Goal: Task Accomplishment & Management: Manage account settings

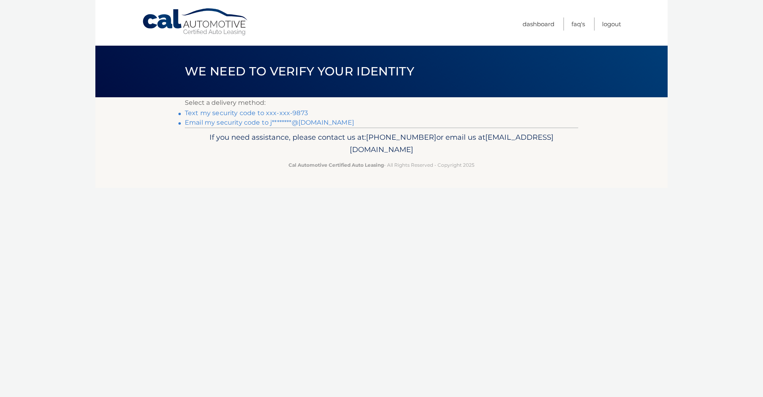
click at [286, 113] on link "Text my security code to xxx-xxx-9873" at bounding box center [246, 113] width 123 height 8
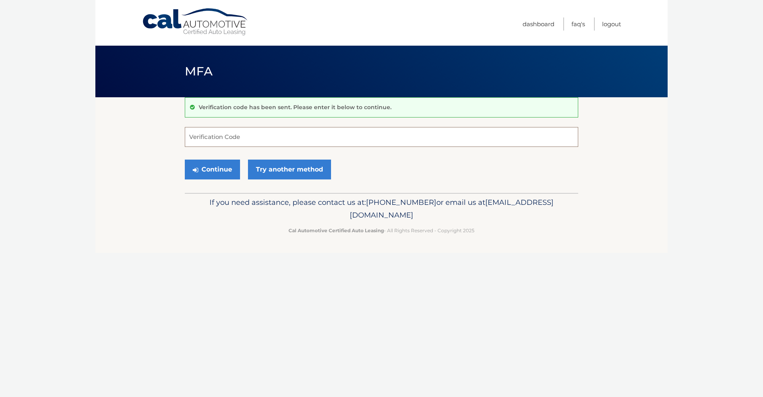
click at [261, 134] on input "Verification Code" at bounding box center [381, 137] width 393 height 20
type input "381900"
click at [212, 169] on button "Continue" at bounding box center [212, 170] width 55 height 20
click at [223, 171] on button "Continue" at bounding box center [212, 170] width 55 height 20
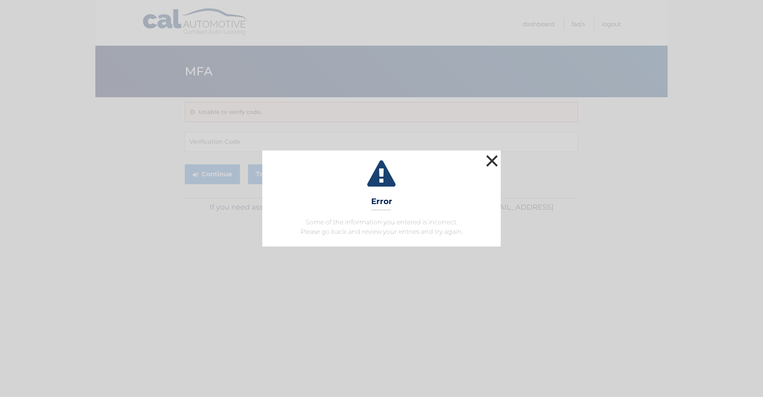
click at [493, 163] on button "×" at bounding box center [492, 161] width 16 height 16
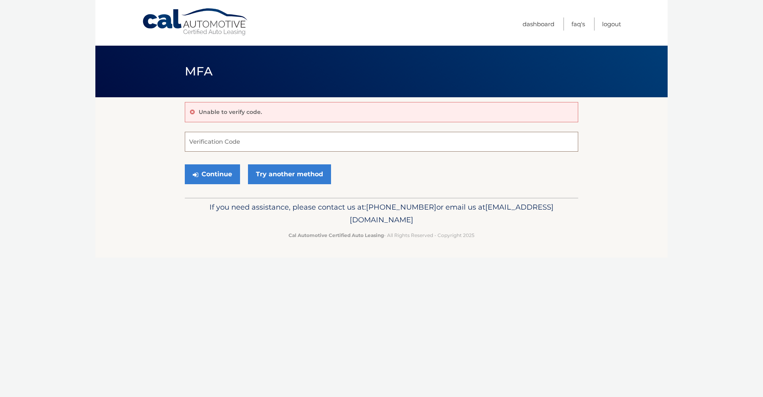
click at [227, 140] on input "Verification Code" at bounding box center [381, 142] width 393 height 20
type input "381900"
click at [220, 174] on button "Continue" at bounding box center [212, 174] width 55 height 20
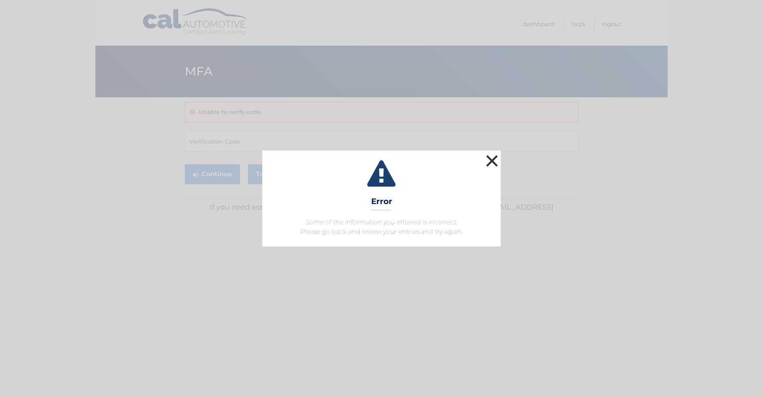
click at [493, 163] on button "×" at bounding box center [492, 161] width 16 height 16
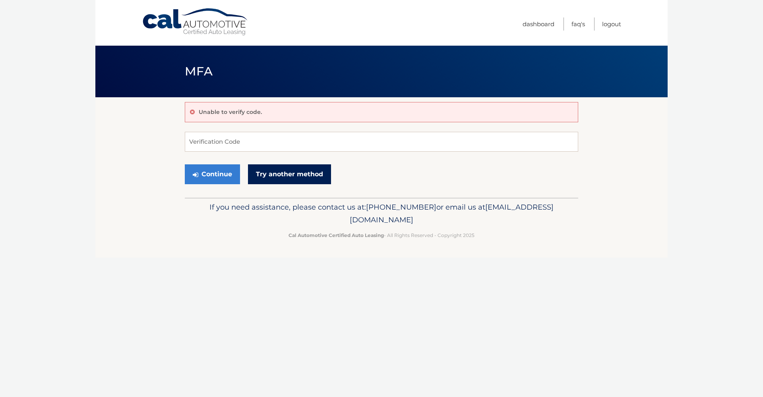
click at [278, 174] on link "Try another method" at bounding box center [289, 174] width 83 height 20
click at [174, 21] on link "Cal Automotive" at bounding box center [195, 22] width 107 height 28
click at [164, 25] on link "Cal Automotive" at bounding box center [195, 22] width 107 height 28
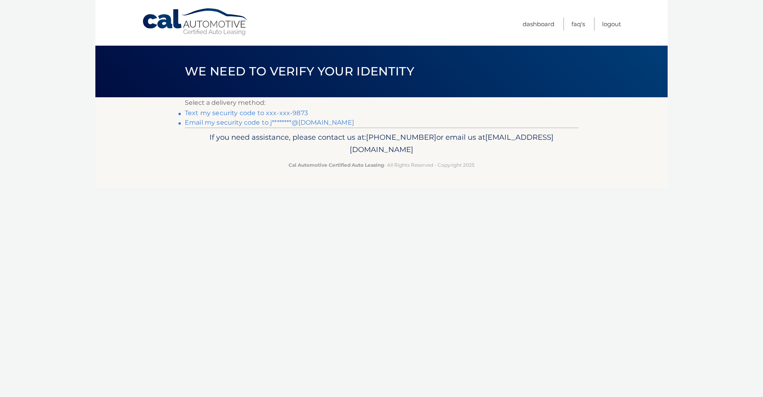
click at [222, 122] on link "Email my security code to j********@[DOMAIN_NAME]" at bounding box center [269, 123] width 169 height 8
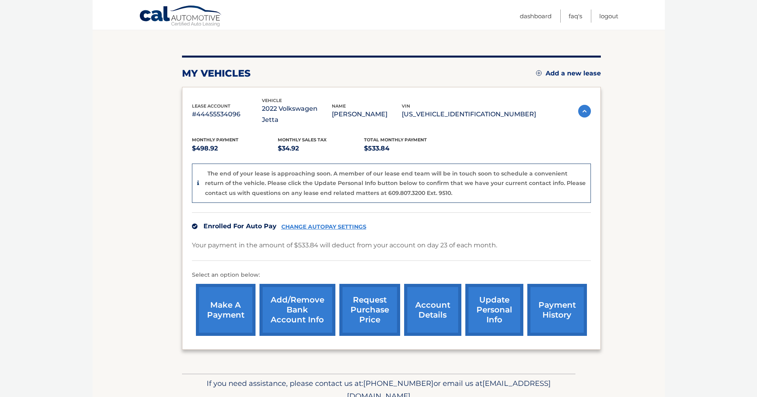
scroll to position [101, 0]
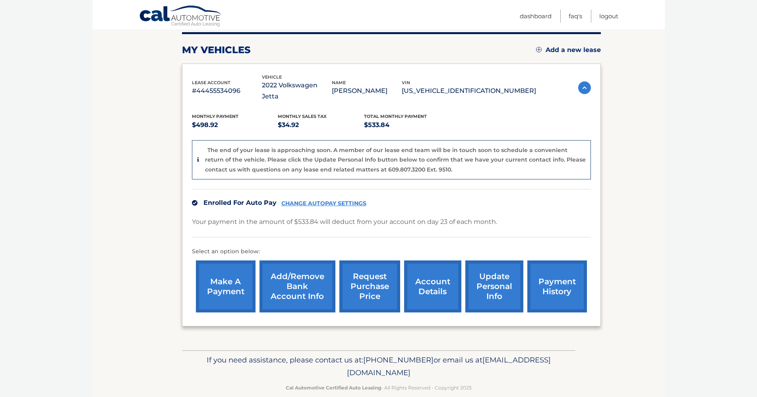
click at [367, 275] on link "request purchase price" at bounding box center [369, 287] width 61 height 52
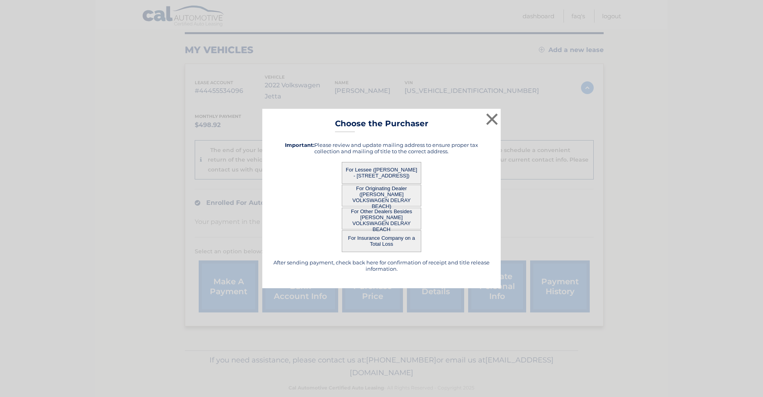
click at [380, 174] on button "For Lessee ([PERSON_NAME] - [STREET_ADDRESS])" at bounding box center [381, 173] width 79 height 22
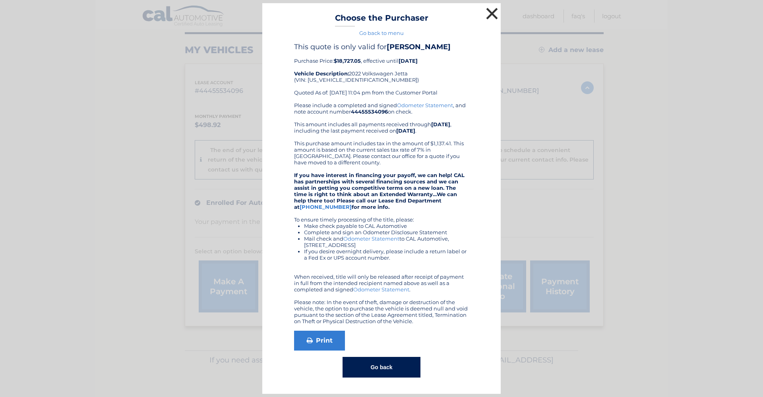
click at [494, 12] on button "×" at bounding box center [492, 14] width 16 height 16
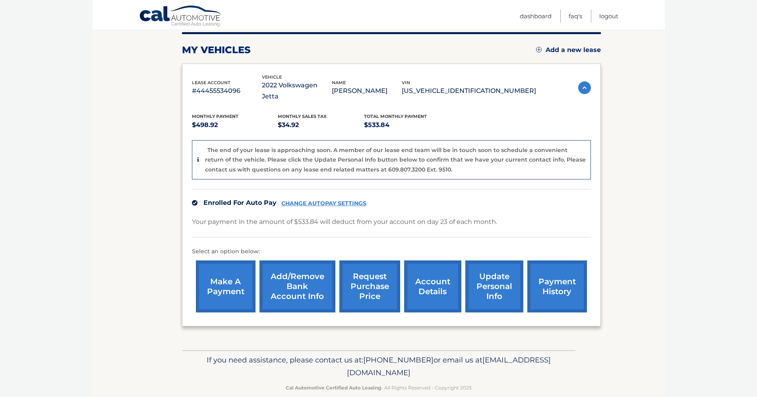
click at [547, 274] on link "payment history" at bounding box center [557, 287] width 60 height 52
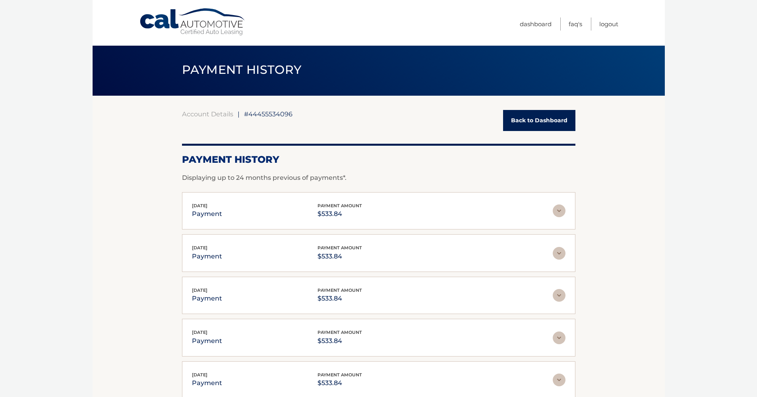
scroll to position [122, 0]
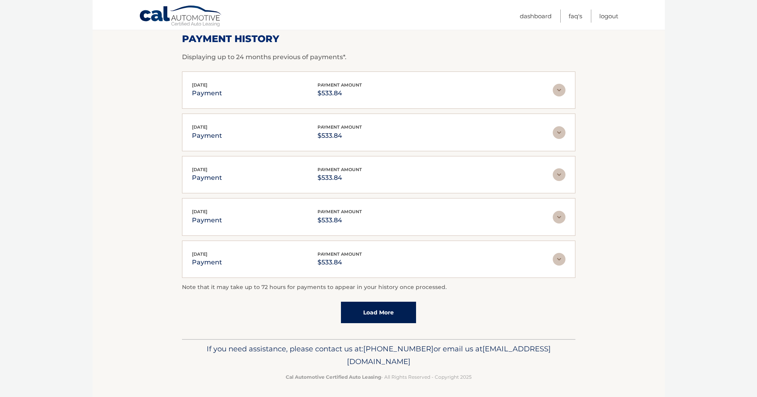
click at [366, 311] on link "Load More" at bounding box center [378, 312] width 75 height 21
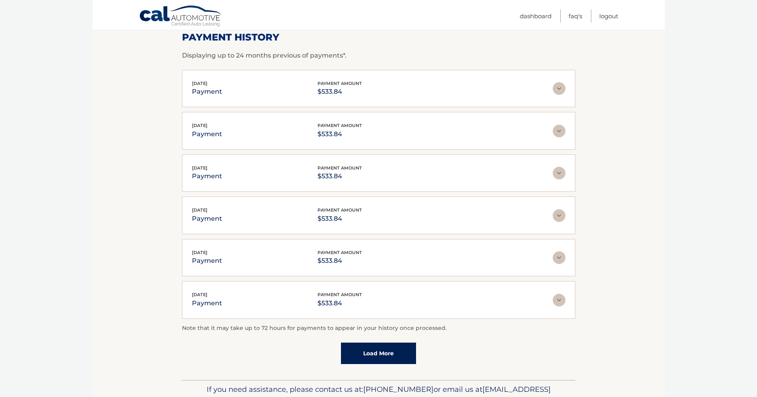
scroll to position [164, 0]
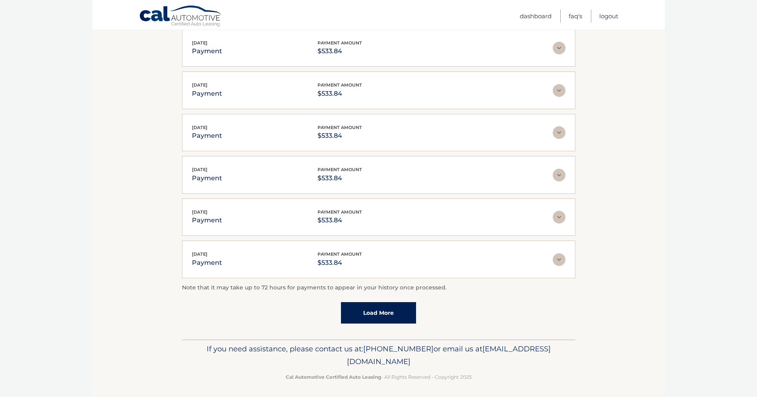
click at [376, 312] on link "Load More" at bounding box center [378, 312] width 75 height 21
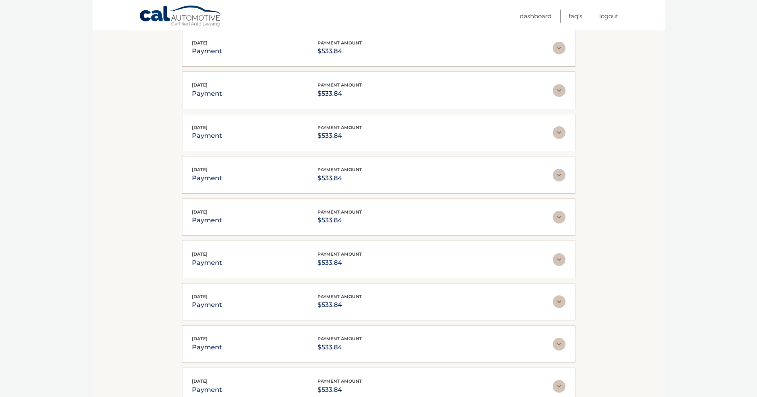
scroll to position [375, 0]
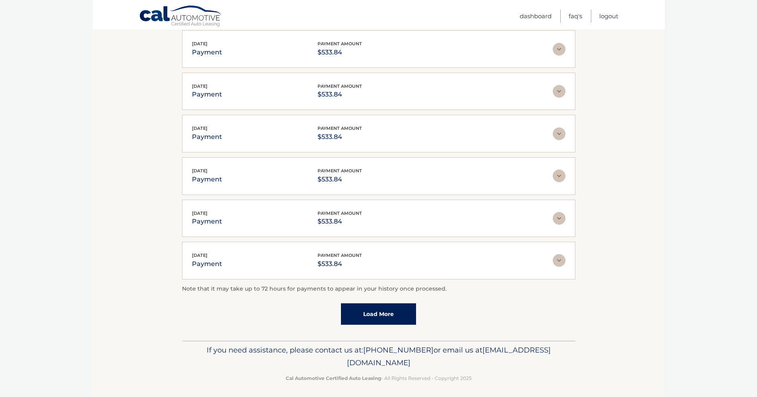
click at [364, 318] on link "Load More" at bounding box center [378, 314] width 75 height 21
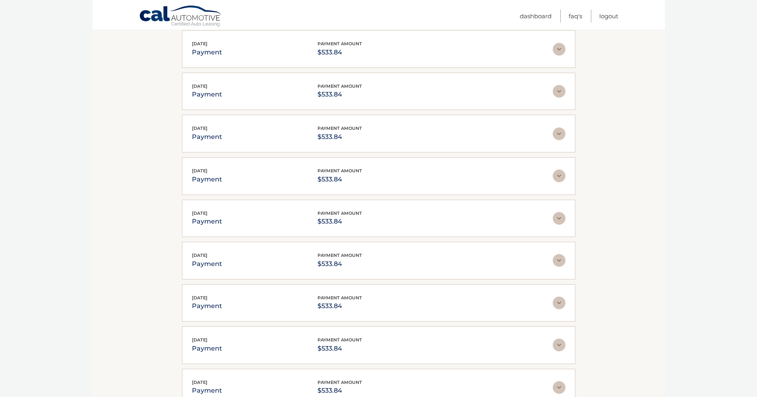
scroll to position [586, 0]
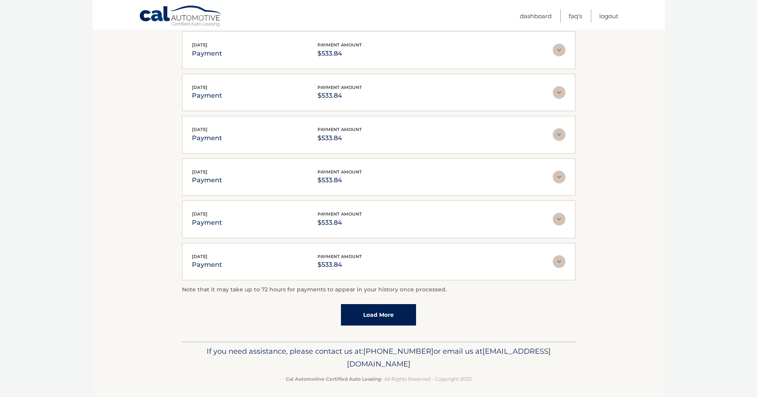
click at [363, 305] on link "Load More" at bounding box center [378, 314] width 75 height 21
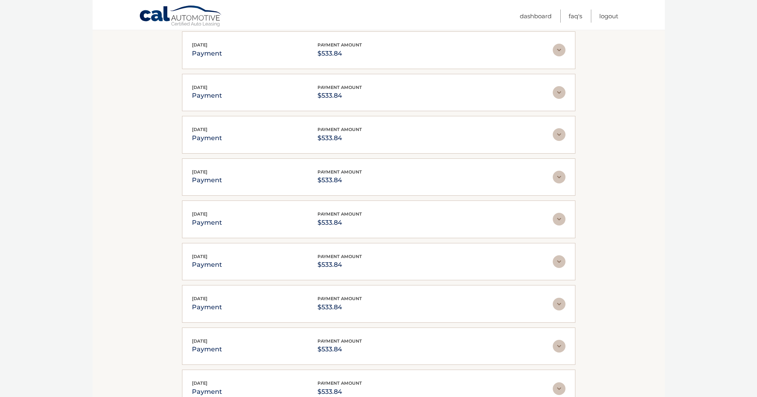
scroll to position [796, 0]
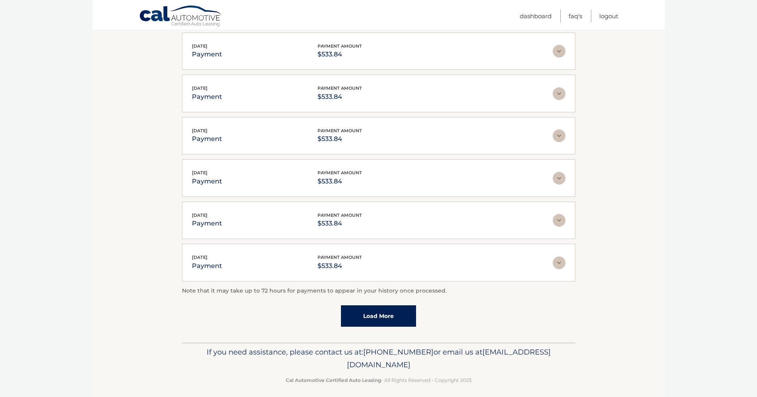
click at [361, 314] on link "Load More" at bounding box center [378, 316] width 75 height 21
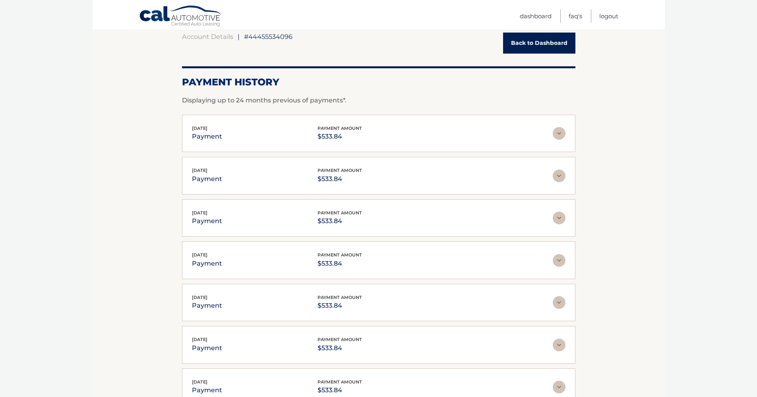
scroll to position [58, 0]
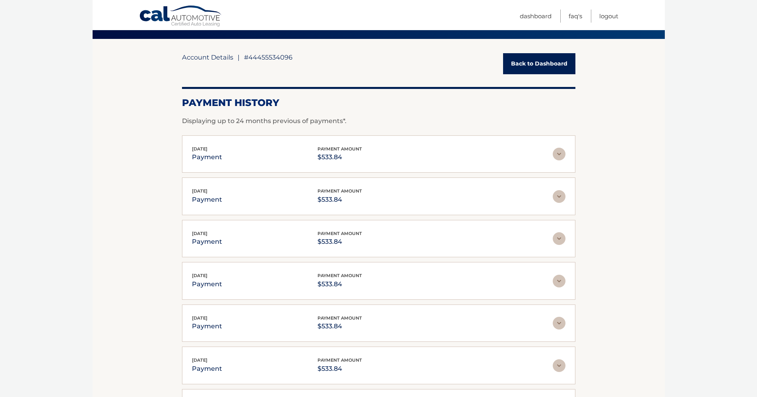
click at [209, 57] on link "Account Details" at bounding box center [207, 57] width 51 height 8
click at [271, 57] on span "#44455534096" at bounding box center [268, 57] width 48 height 8
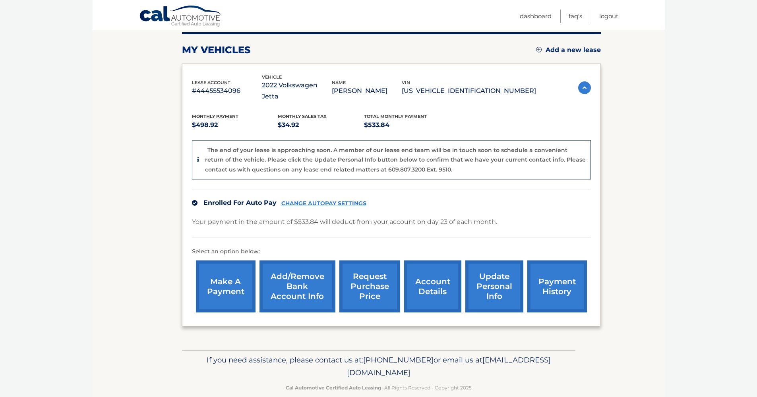
scroll to position [96, 0]
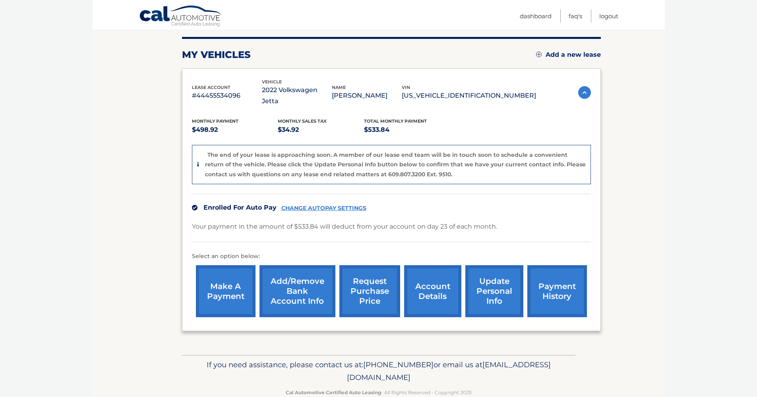
click at [580, 88] on img at bounding box center [584, 92] width 13 height 13
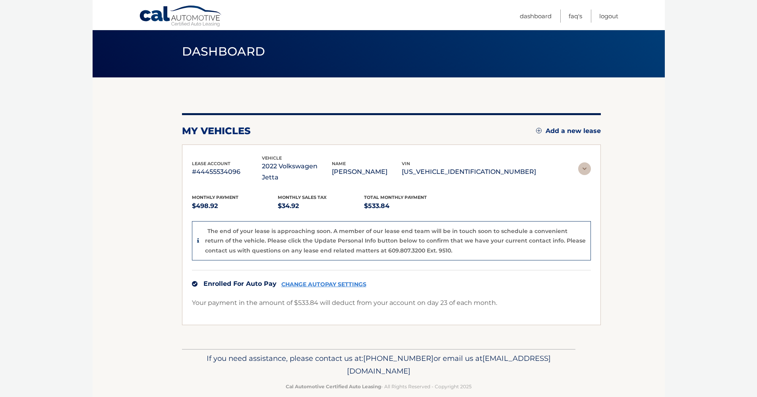
scroll to position [0, 0]
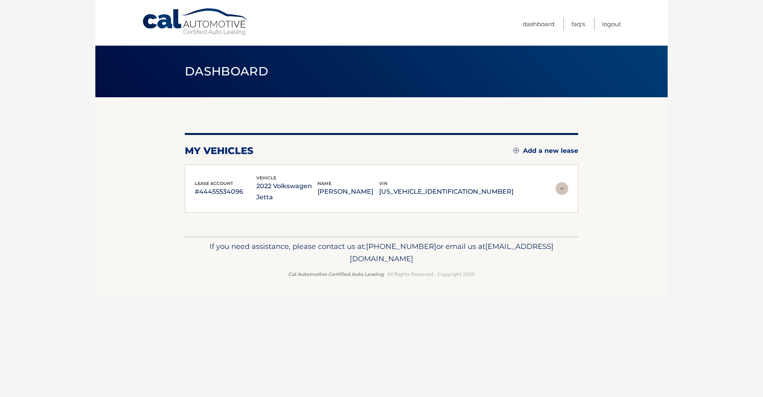
click at [563, 184] on img at bounding box center [561, 188] width 13 height 13
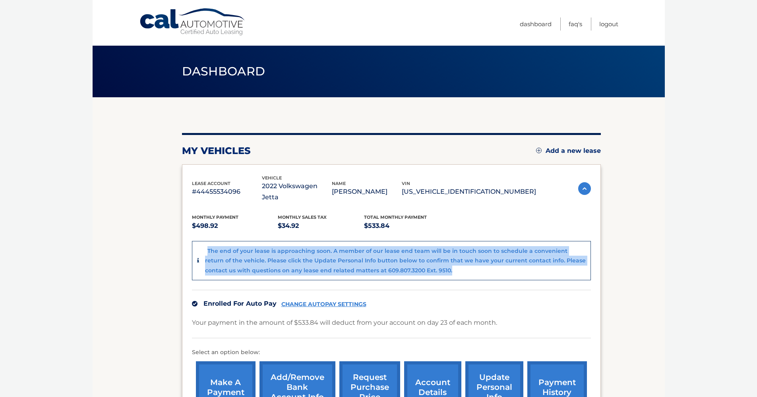
drag, startPoint x: 207, startPoint y: 241, endPoint x: 560, endPoint y: 259, distance: 352.9
click at [560, 259] on div "The end of your lease is approaching soon. A member of our lease end team will …" at bounding box center [395, 260] width 381 height 29
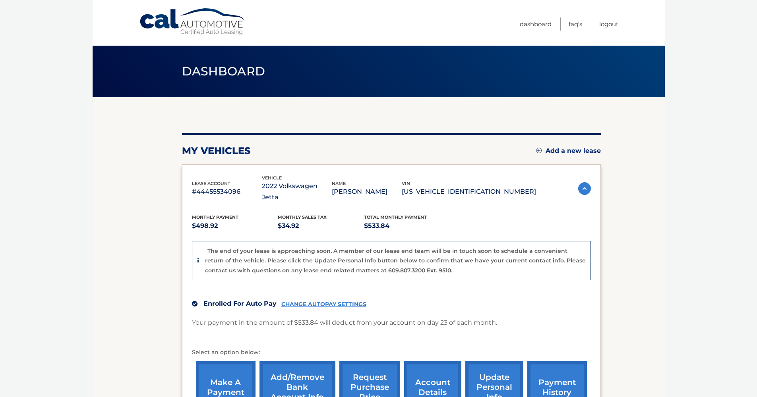
click at [361, 262] on div "The end of your lease is approaching soon. A member of our lease end team will …" at bounding box center [395, 260] width 381 height 29
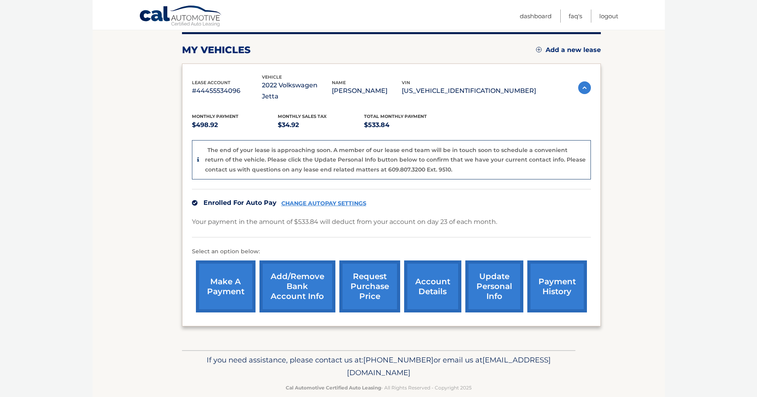
click at [486, 278] on link "update personal info" at bounding box center [494, 287] width 58 height 52
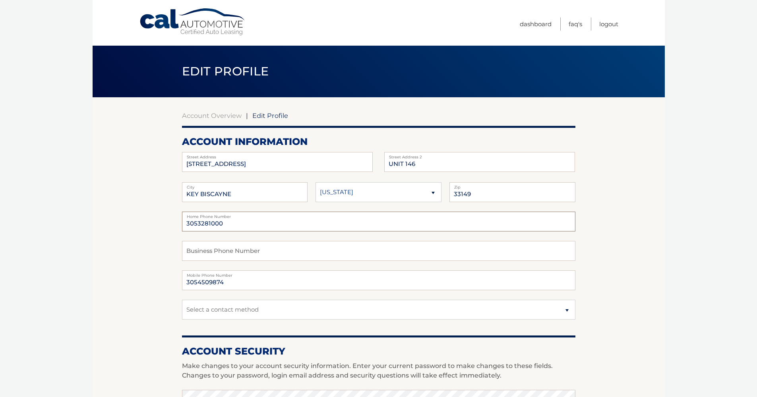
click at [234, 224] on input "3053281000" at bounding box center [378, 222] width 393 height 20
select select "FL"
click at [248, 226] on input "3053281000" at bounding box center [378, 222] width 393 height 20
drag, startPoint x: 243, startPoint y: 226, endPoint x: 159, endPoint y: 224, distance: 83.5
click at [159, 224] on section "Account Overview | Edit Profile account information 121 CRANDON BLVD Street Add…" at bounding box center [379, 386] width 572 height 578
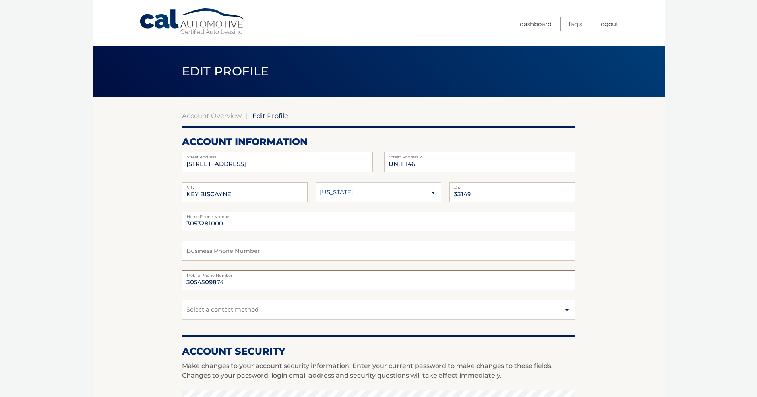
drag, startPoint x: 227, startPoint y: 284, endPoint x: 233, endPoint y: 306, distance: 22.8
click at [221, 283] on input "3054509874" at bounding box center [378, 281] width 393 height 20
type input "3054509873"
click at [223, 228] on input "3053281000" at bounding box center [378, 222] width 393 height 20
drag, startPoint x: 226, startPoint y: 226, endPoint x: 196, endPoint y: 223, distance: 30.0
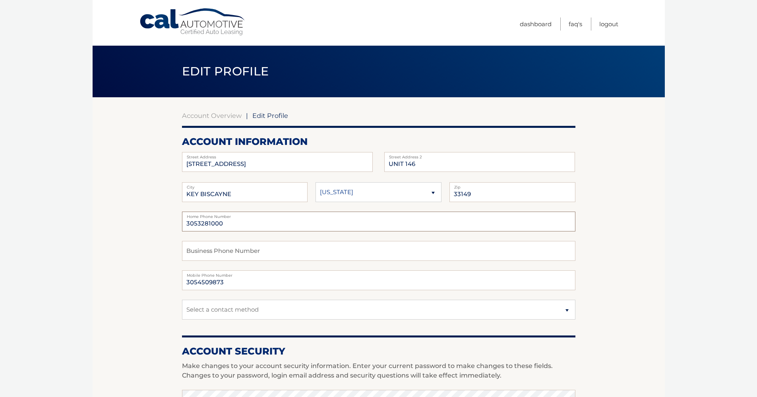
click at [196, 223] on input "3053281000" at bounding box center [378, 222] width 393 height 20
type input "3054509873"
select select "1"
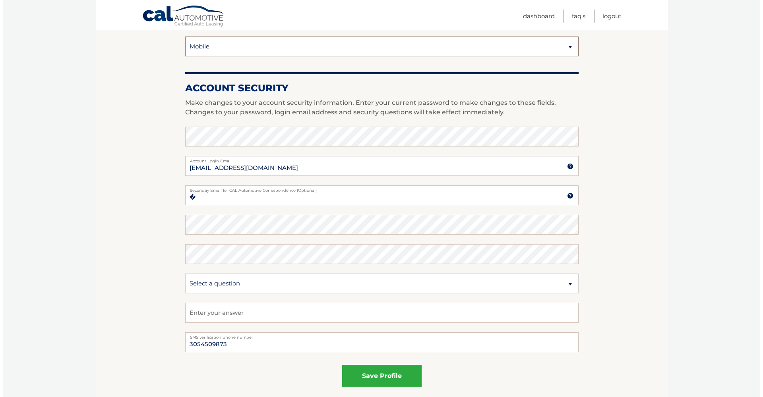
scroll to position [280, 0]
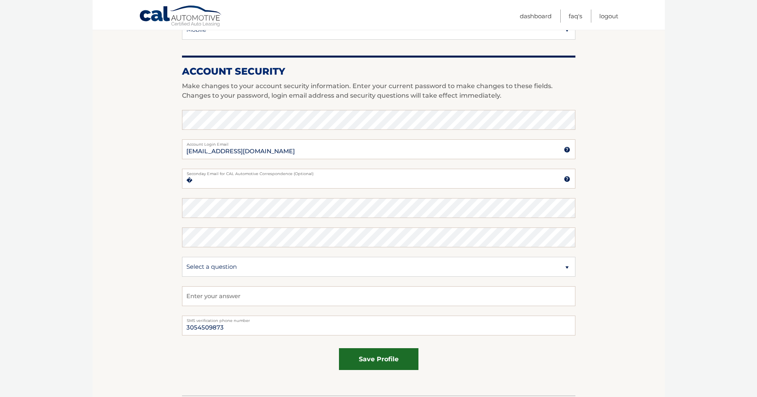
click at [378, 361] on button "save profile" at bounding box center [378, 359] width 79 height 22
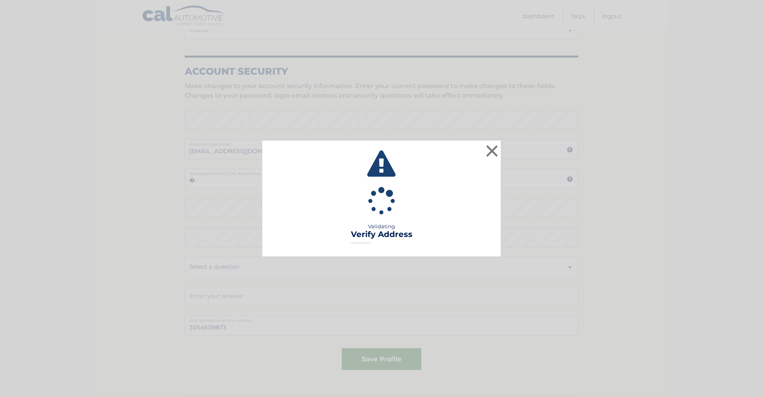
type input "APT 146"
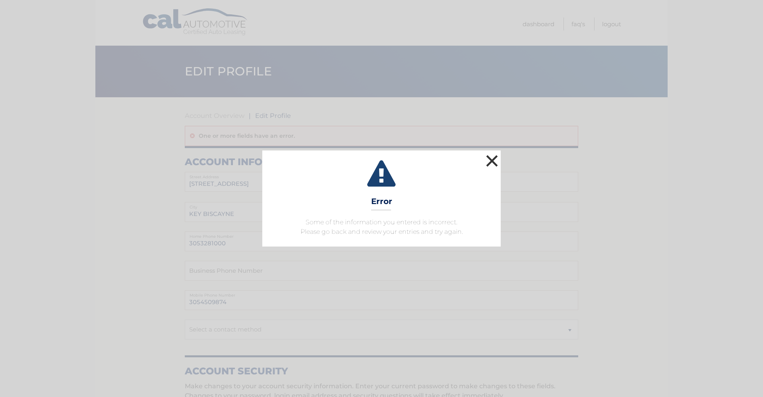
click at [486, 165] on button "×" at bounding box center [492, 161] width 16 height 16
